Goal: Task Accomplishment & Management: Manage account settings

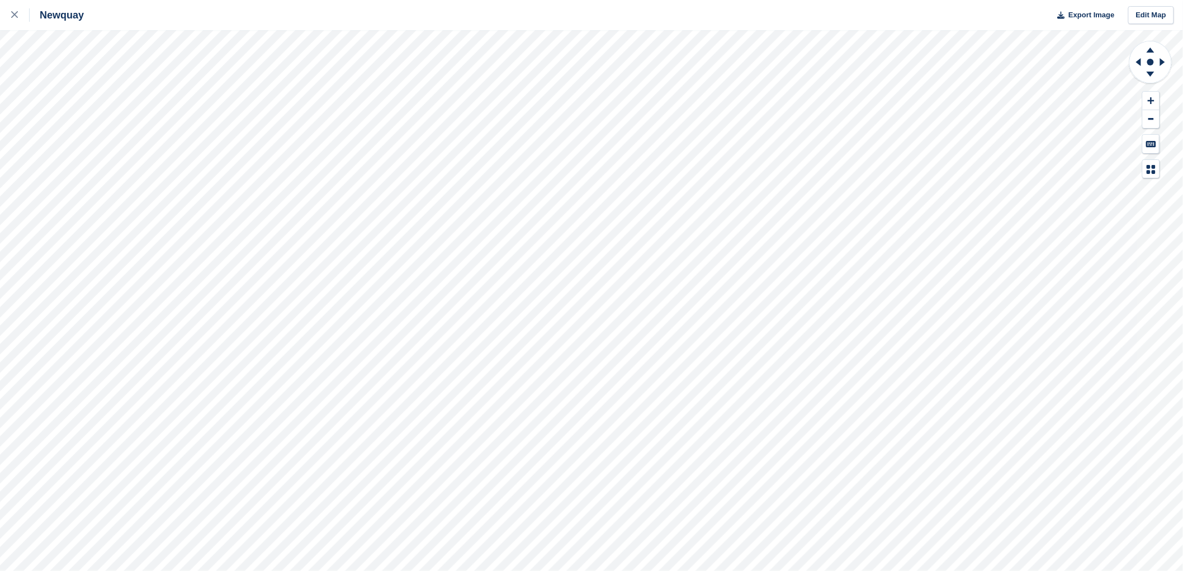
click at [644, 570] on html "Newquay Export Image Edit Map" at bounding box center [591, 285] width 1183 height 571
click at [551, 570] on html "Newquay Export Image Edit Map" at bounding box center [591, 285] width 1183 height 571
click at [648, 570] on html "Newquay Export Image Edit Map" at bounding box center [591, 285] width 1183 height 571
click at [676, 4] on div "Newquay Export Image Edit Map" at bounding box center [591, 285] width 1183 height 571
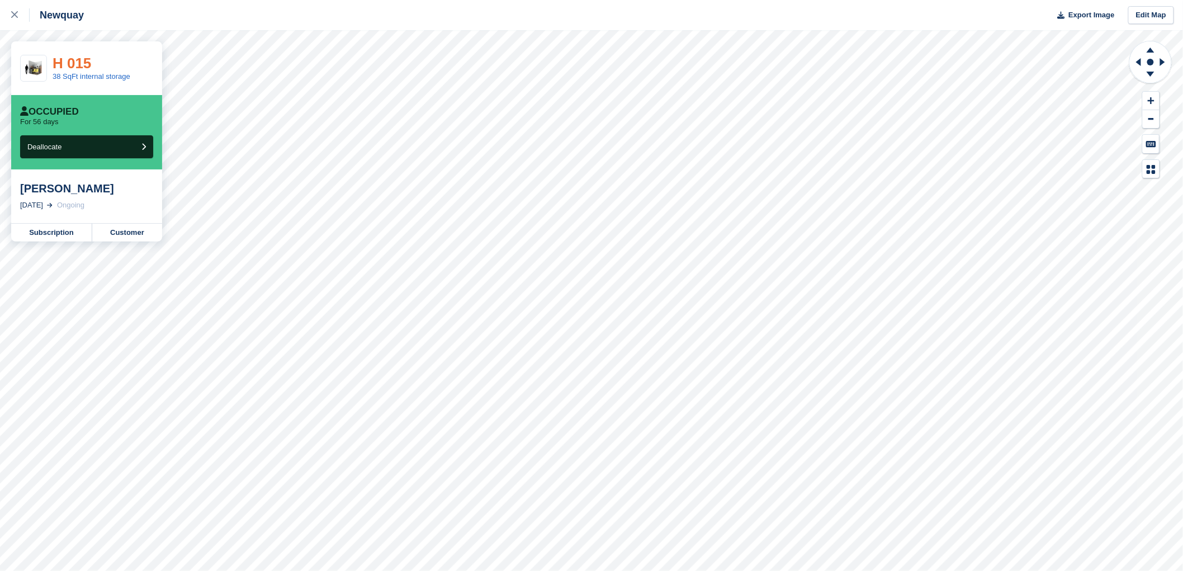
click at [74, 63] on link "H 015" at bounding box center [72, 63] width 39 height 17
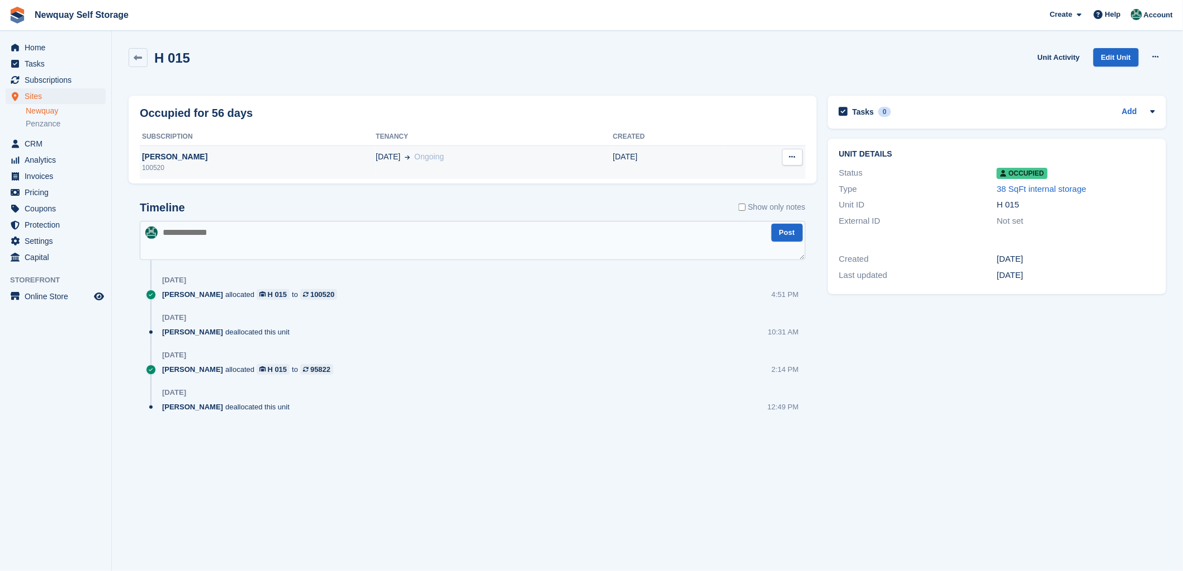
click at [182, 155] on div "[PERSON_NAME]" at bounding box center [258, 157] width 236 height 12
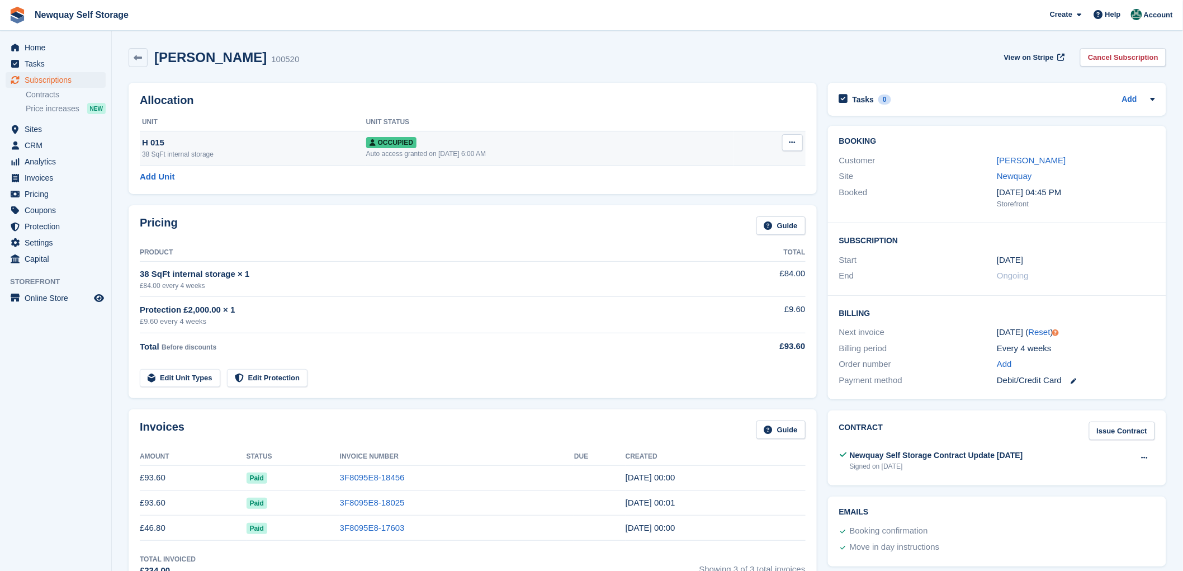
click at [153, 145] on div "H 015" at bounding box center [254, 142] width 224 height 13
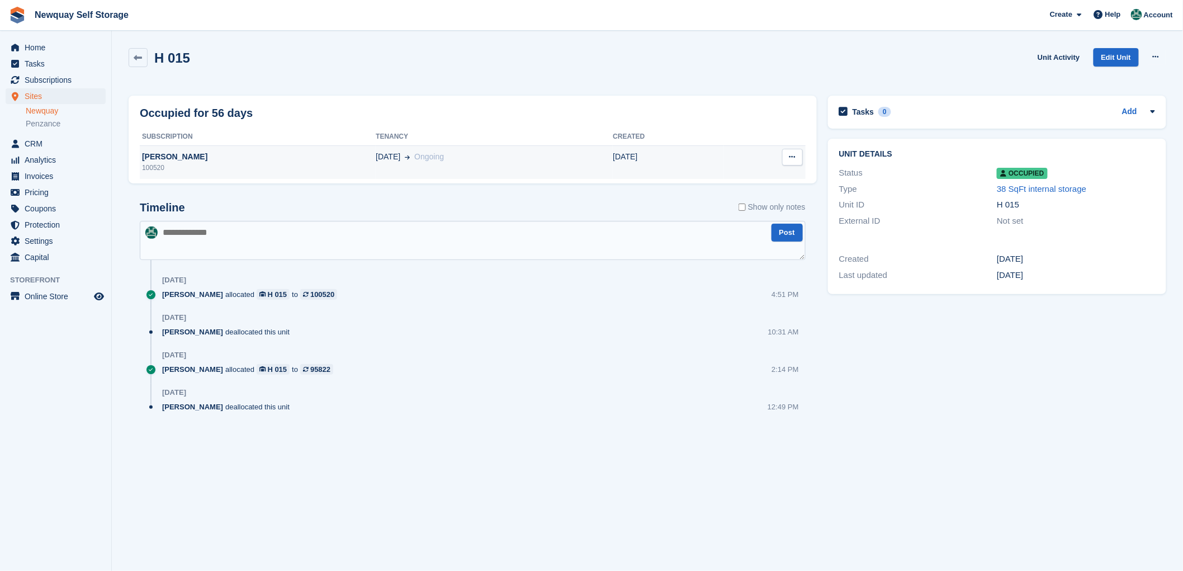
click at [153, 158] on div "Mollie Lowson" at bounding box center [258, 157] width 236 height 12
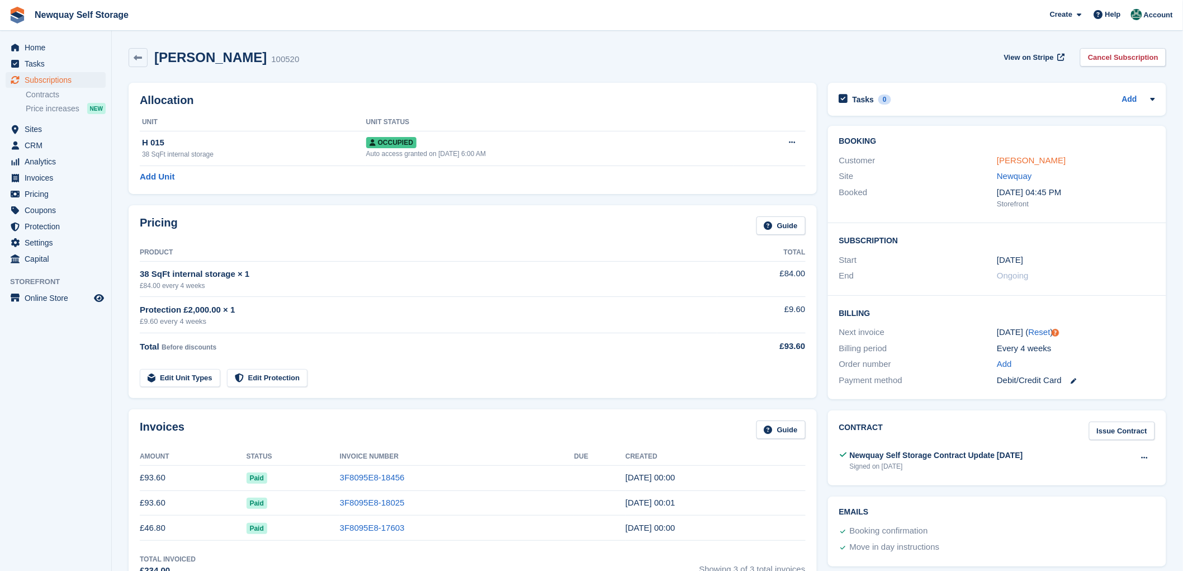
click at [1036, 160] on link "[PERSON_NAME]" at bounding box center [1031, 160] width 69 height 10
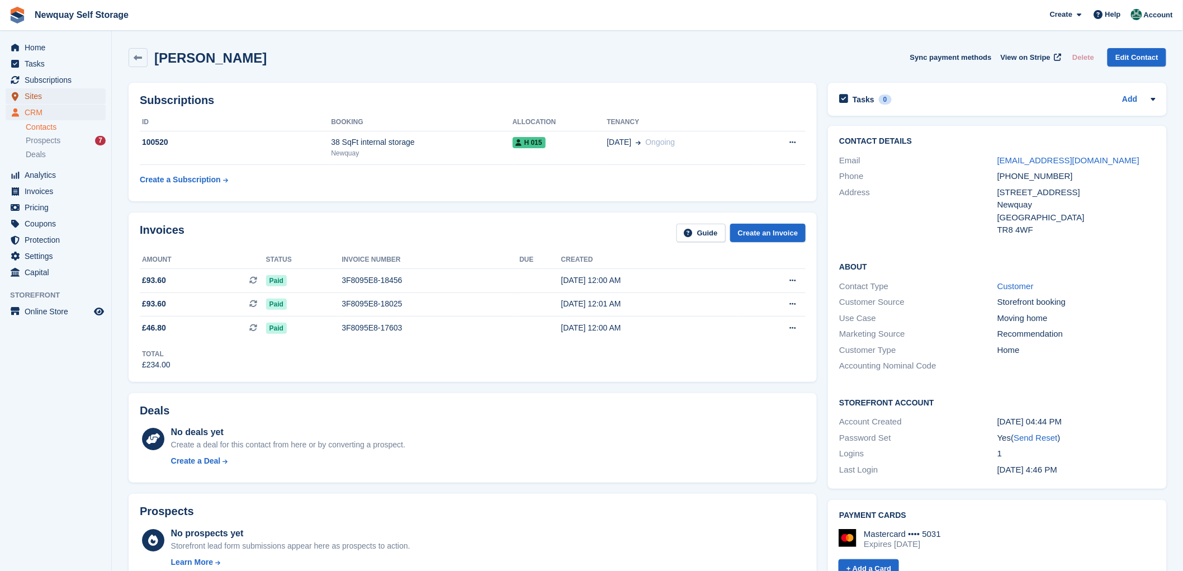
click at [32, 97] on span "Sites" at bounding box center [58, 96] width 67 height 16
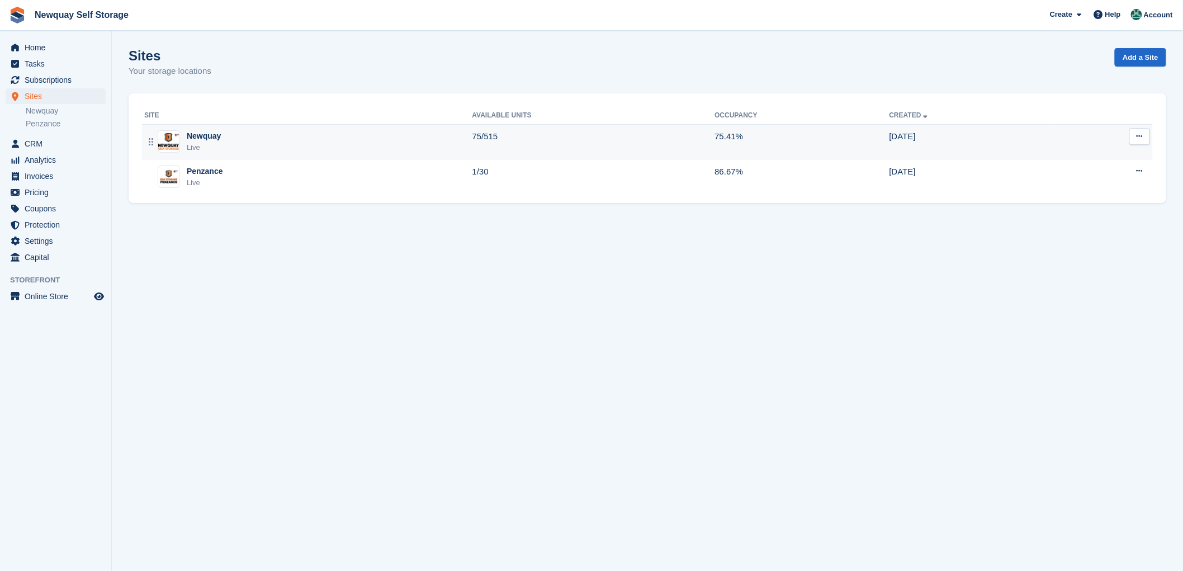
click at [196, 135] on div "Newquay" at bounding box center [204, 136] width 34 height 12
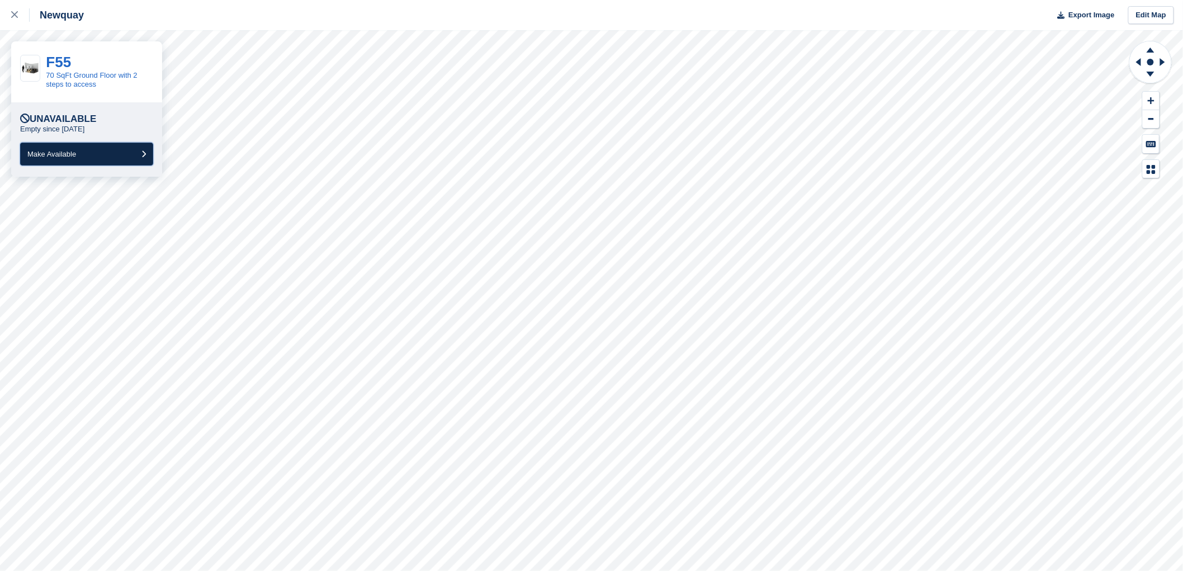
click at [48, 153] on span "Make Available" at bounding box center [51, 154] width 49 height 8
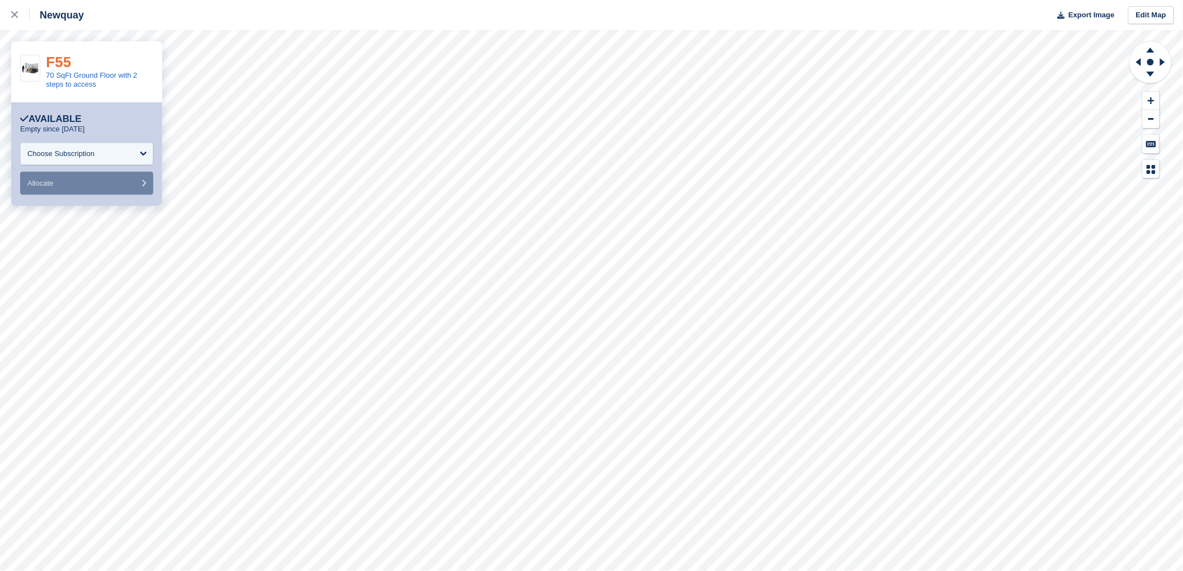
click at [54, 62] on link "F55" at bounding box center [58, 62] width 25 height 17
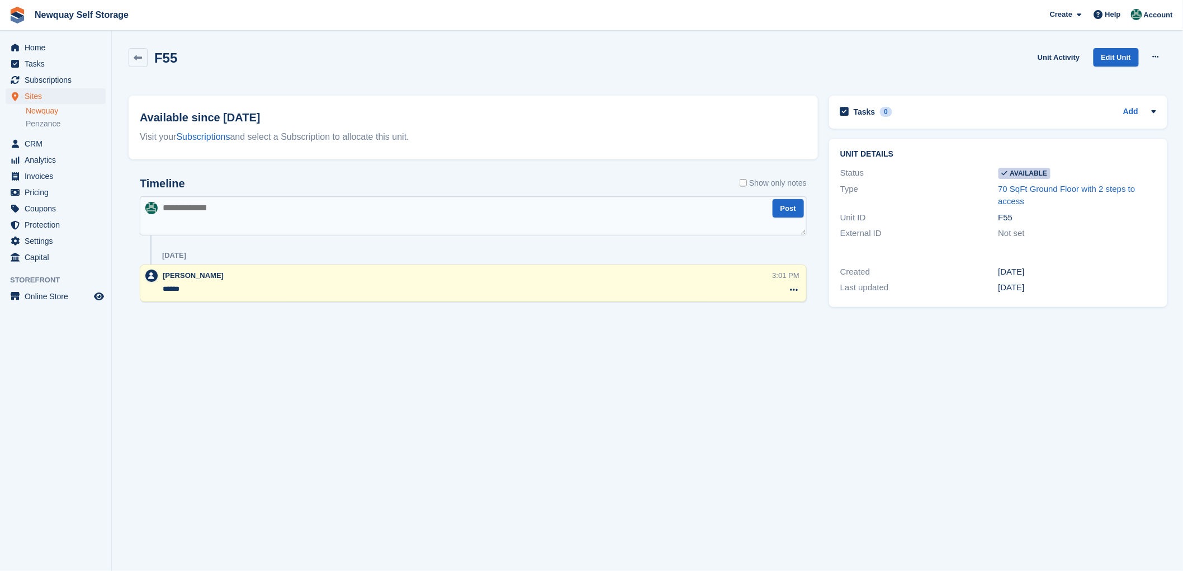
click at [165, 54] on h2 "F55" at bounding box center [165, 57] width 23 height 15
click at [141, 58] on icon at bounding box center [138, 58] width 8 height 8
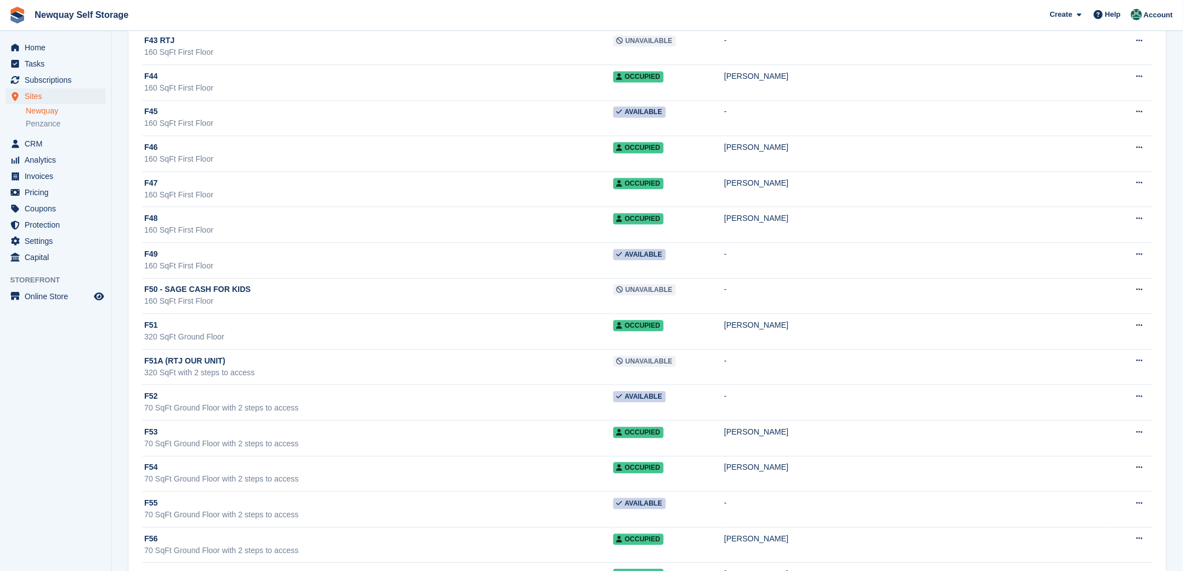
scroll to position [15393, 0]
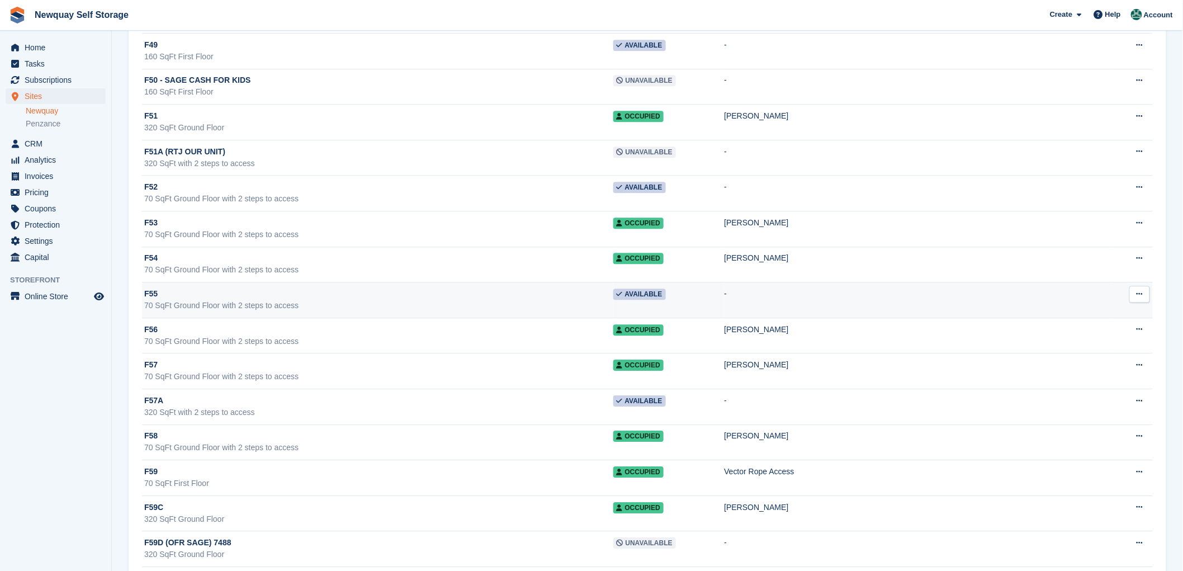
click at [145, 300] on span "F55" at bounding box center [150, 294] width 13 height 12
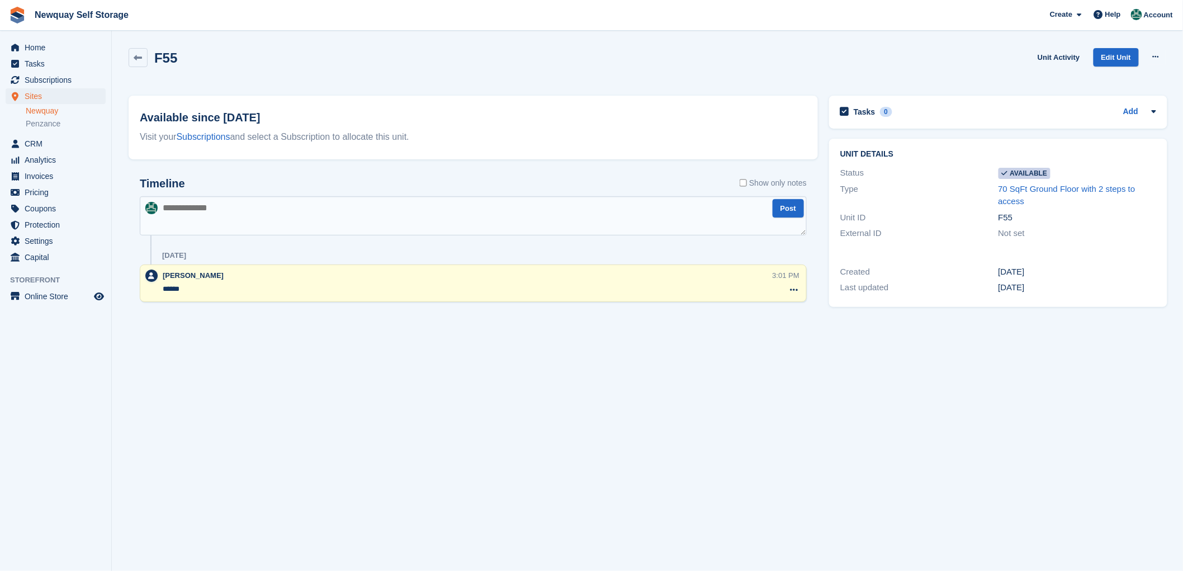
click at [202, 208] on textarea at bounding box center [473, 215] width 667 height 39
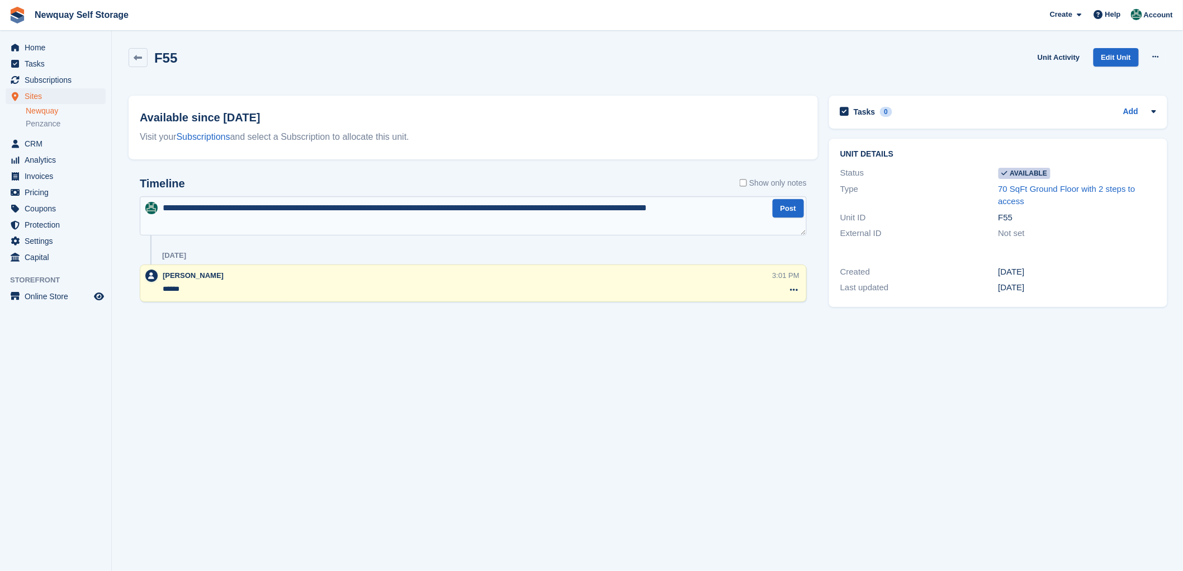
type textarea "**********"
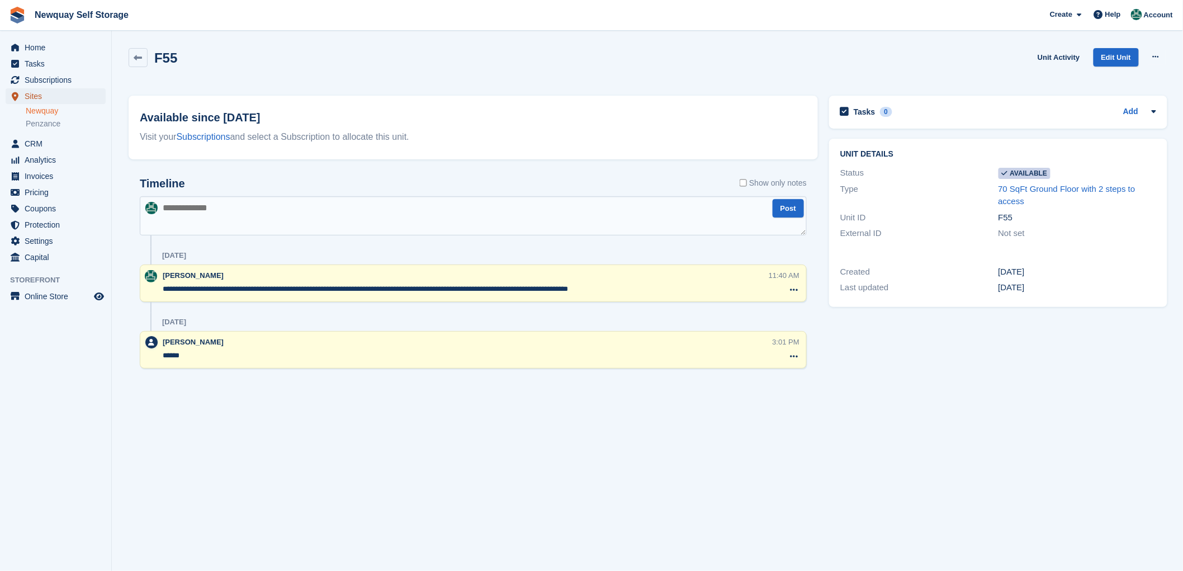
click at [28, 95] on span "Sites" at bounding box center [58, 96] width 67 height 16
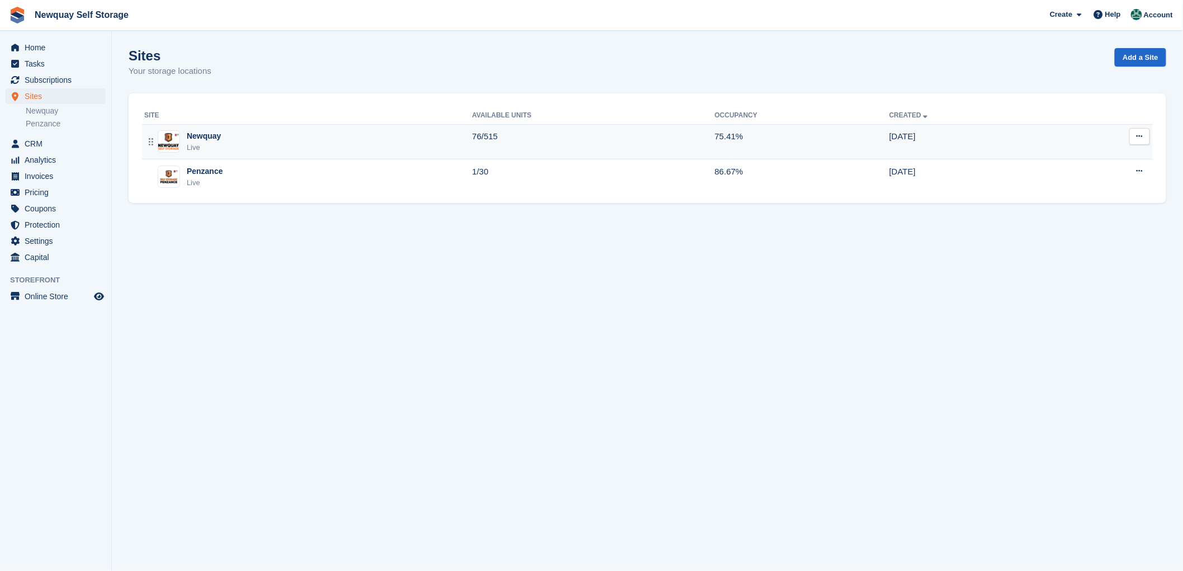
click at [198, 136] on div "Newquay" at bounding box center [204, 136] width 34 height 12
